Goal: Task Accomplishment & Management: Manage account settings

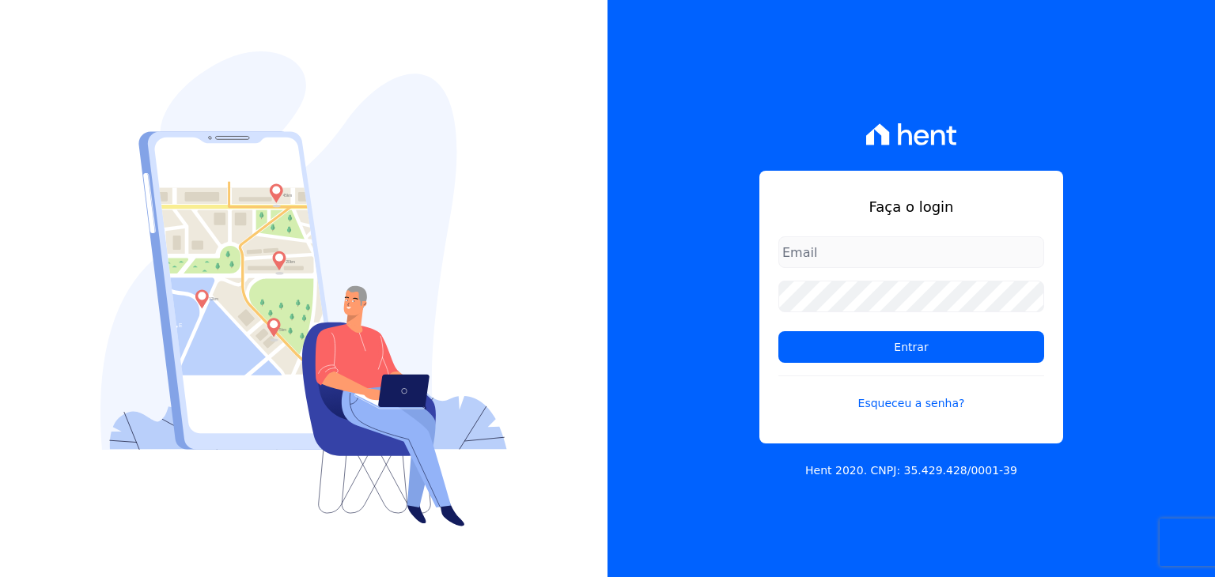
click at [818, 259] on input "email" at bounding box center [911, 252] width 266 height 32
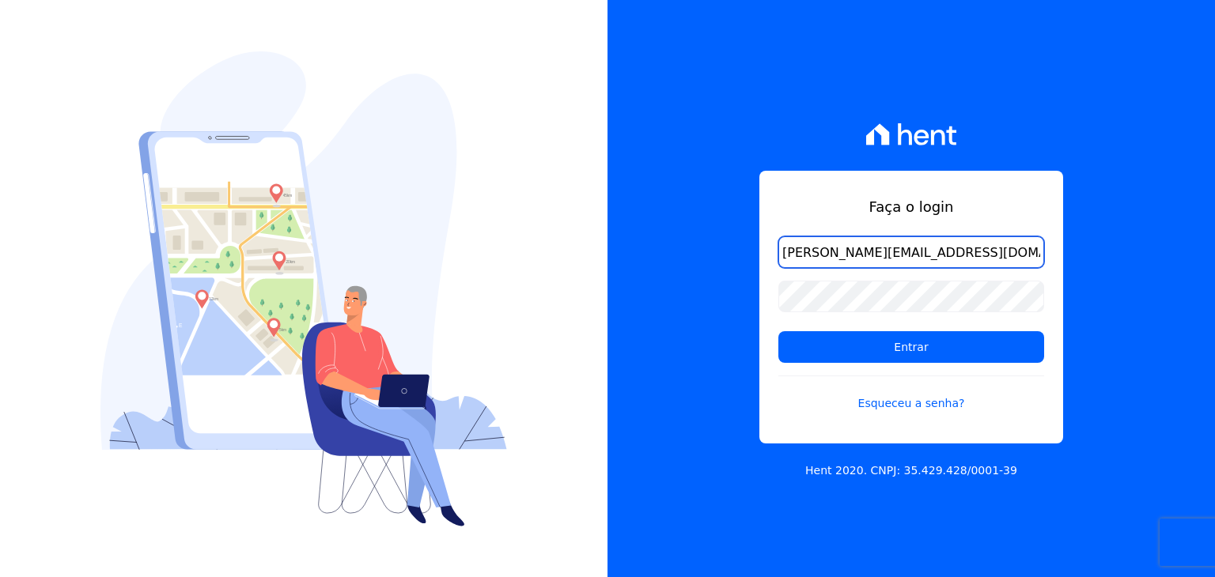
click at [927, 255] on input "[PERSON_NAME][EMAIL_ADDRESS][DOMAIN_NAME]" at bounding box center [911, 252] width 266 height 32
click at [824, 248] on input "[PERSON_NAME][EMAIL_ADDRESS][DOMAIN_NAME]" at bounding box center [911, 252] width 266 height 32
drag, startPoint x: 824, startPoint y: 248, endPoint x: 557, endPoint y: 232, distance: 267.8
click at [559, 231] on div "Faça o login vanessa@ribeirocervantes.com.br Entrar Esqueceu a senha? Hent 2020…" at bounding box center [607, 288] width 1215 height 577
type input "[EMAIL_ADDRESS][DOMAIN_NAME]"
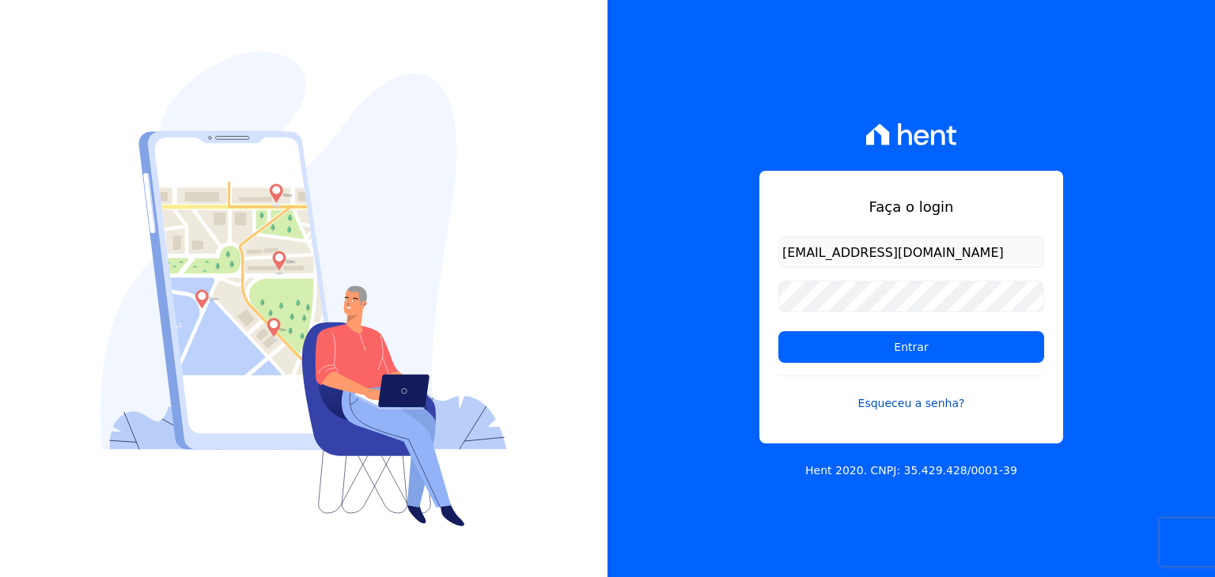
click at [913, 404] on link "Esqueceu a senha?" at bounding box center [911, 394] width 266 height 36
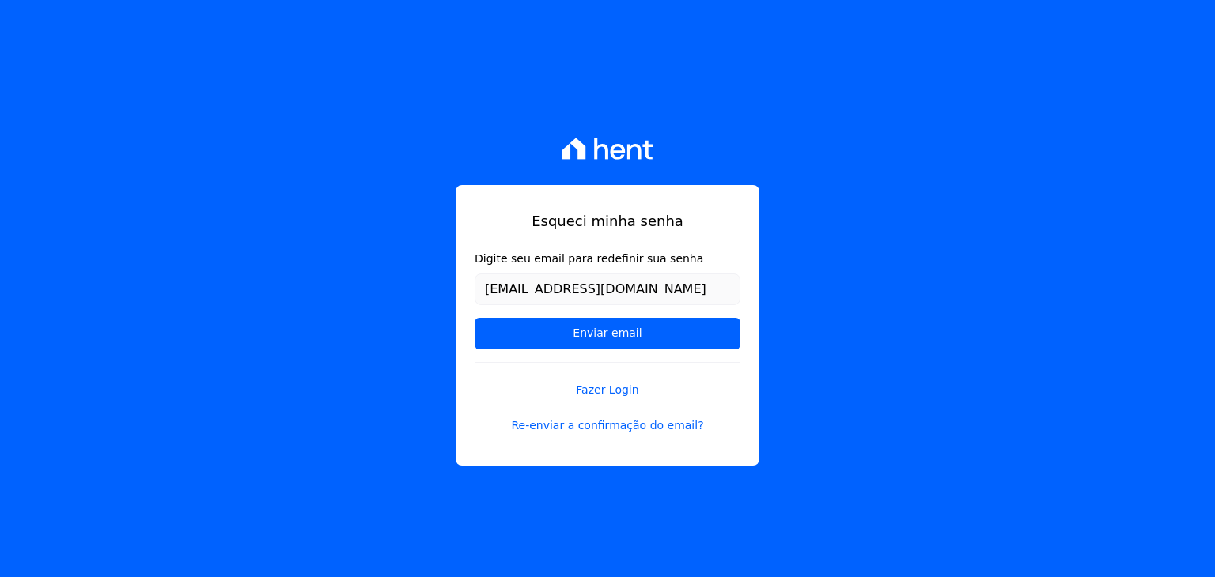
type input "[EMAIL_ADDRESS][DOMAIN_NAME]"
click at [475, 318] on input "Enviar email" at bounding box center [608, 334] width 266 height 32
